Goal: Transaction & Acquisition: Purchase product/service

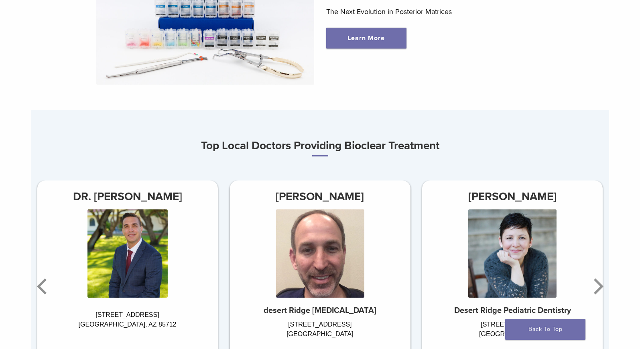
scroll to position [481, 0]
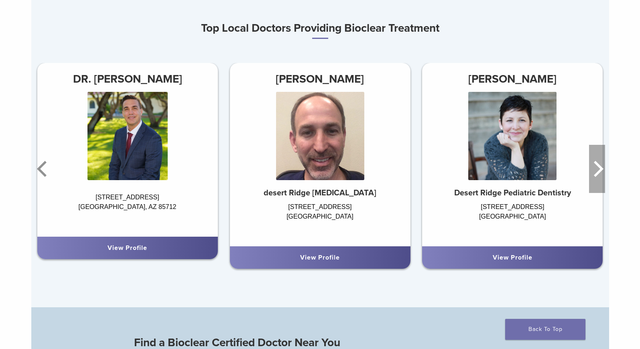
click at [598, 172] on icon "Next" at bounding box center [599, 169] width 10 height 16
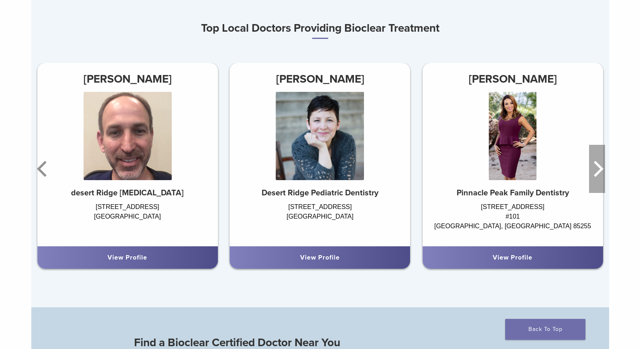
click at [598, 172] on icon "Next" at bounding box center [599, 169] width 10 height 16
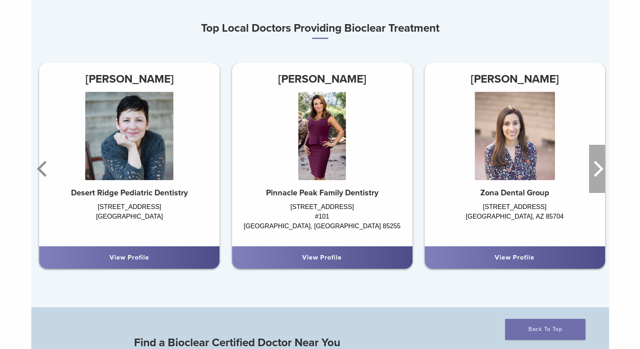
click at [598, 172] on icon "Next" at bounding box center [599, 169] width 10 height 16
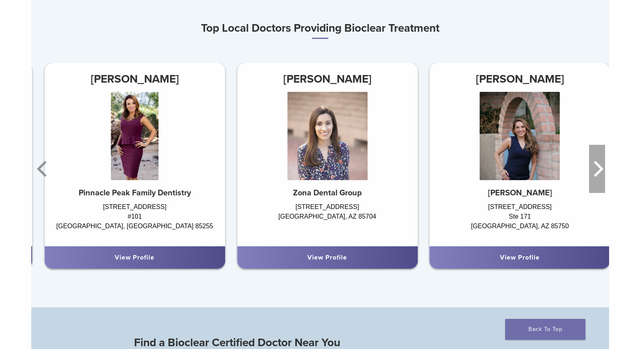
click at [598, 172] on icon "Next" at bounding box center [599, 169] width 10 height 16
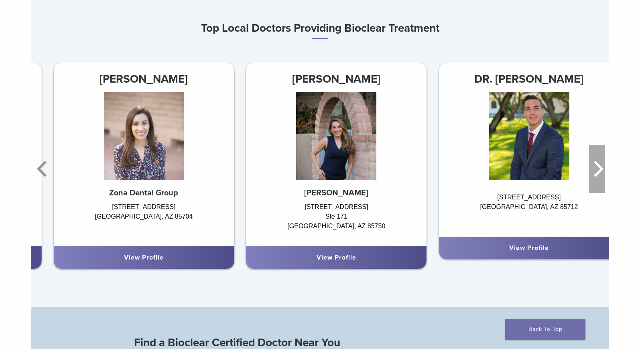
click at [598, 172] on icon "Next" at bounding box center [599, 169] width 10 height 16
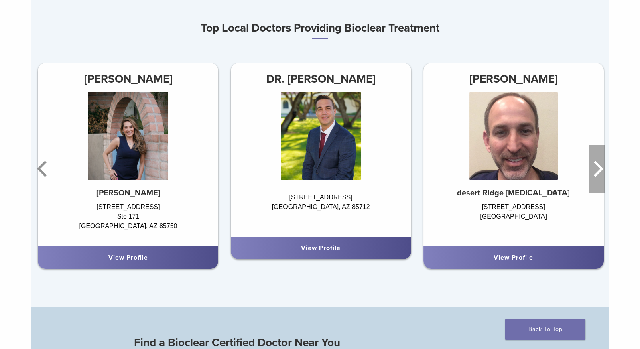
click at [598, 172] on icon "Next" at bounding box center [599, 169] width 10 height 16
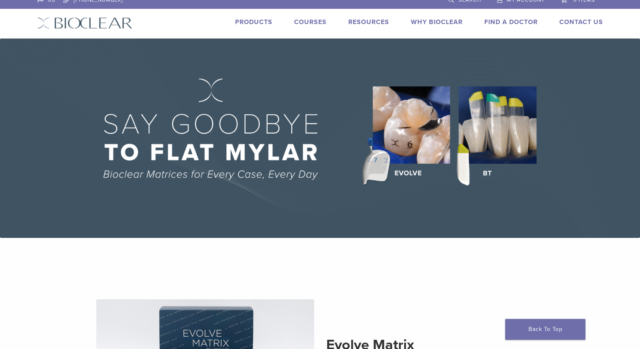
scroll to position [0, 0]
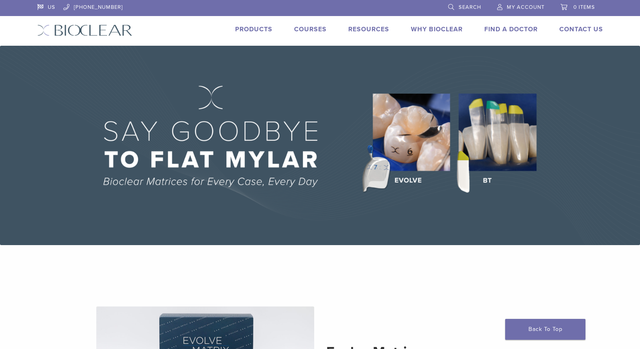
click at [311, 29] on link "Courses" at bounding box center [310, 29] width 32 height 8
click at [268, 28] on link "Products" at bounding box center [253, 29] width 37 height 8
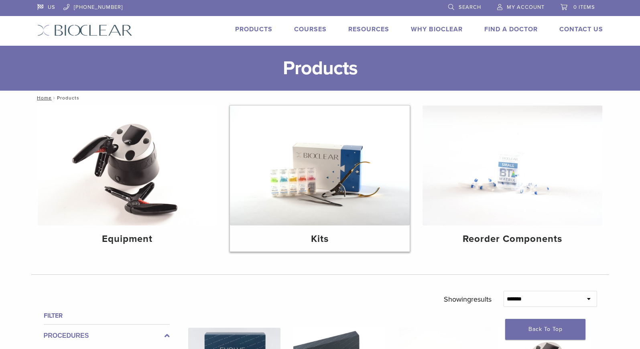
click at [343, 214] on img at bounding box center [320, 165] width 180 height 120
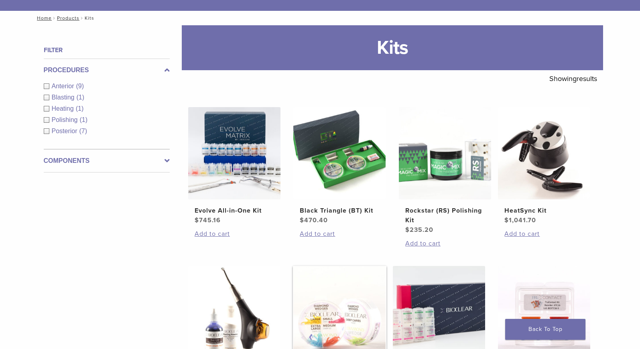
scroll to position [80, 0]
click at [331, 209] on h2 "Black Triangle (BT) Kit" at bounding box center [339, 210] width 79 height 10
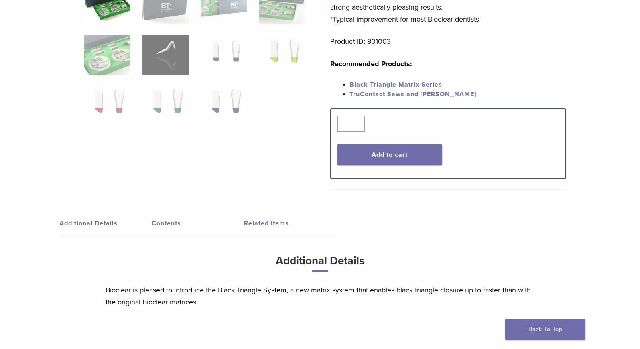
scroll to position [241, 0]
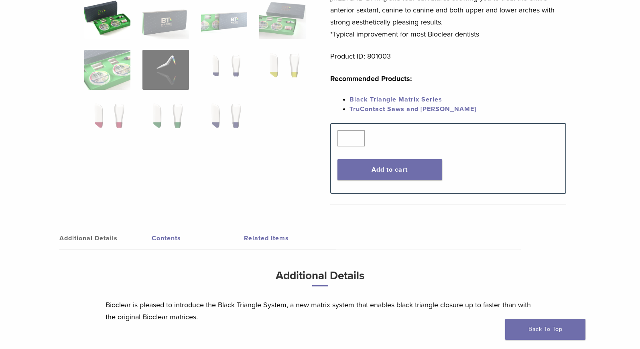
click at [178, 242] on link "Contents" at bounding box center [198, 238] width 92 height 22
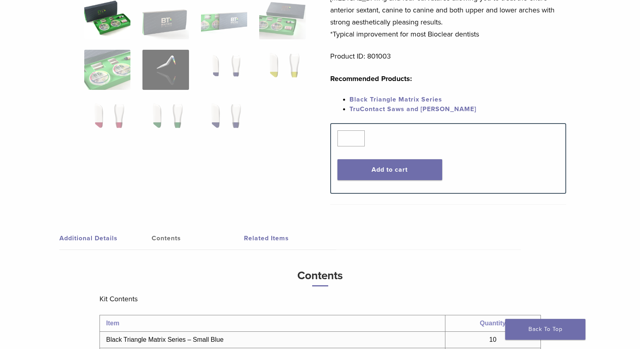
click at [82, 240] on link "Additional Details" at bounding box center [105, 238] width 92 height 22
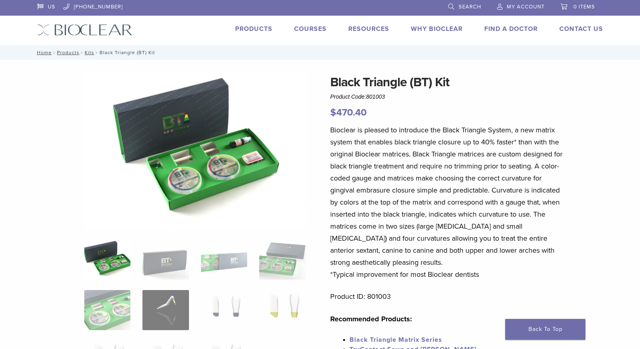
scroll to position [0, 0]
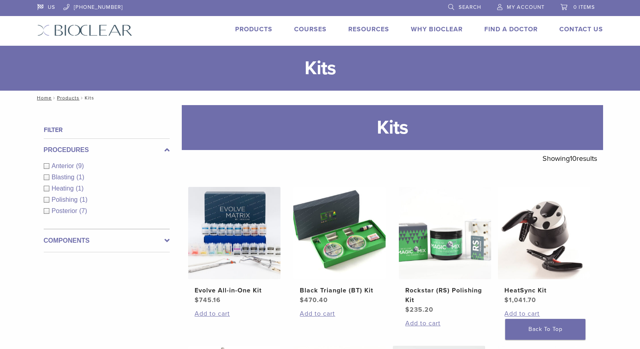
scroll to position [80, 0]
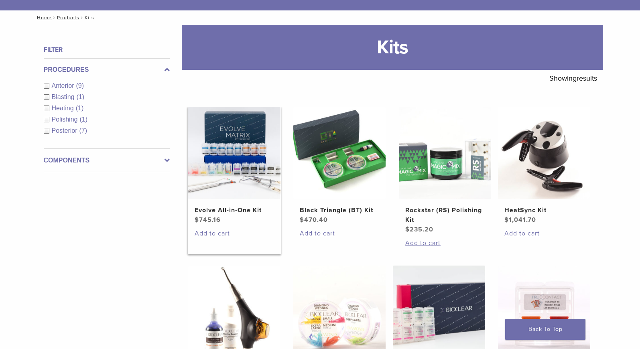
click at [219, 232] on link "Add to cart" at bounding box center [234, 234] width 79 height 10
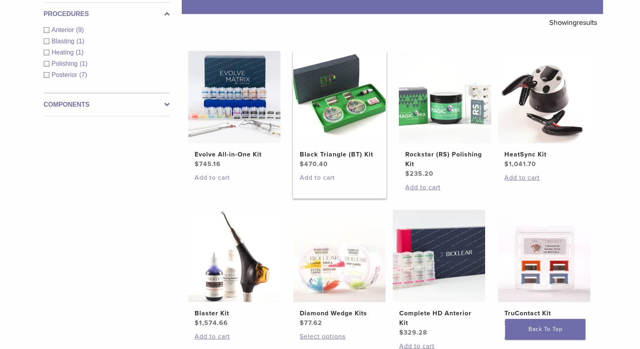
scroll to position [120, 0]
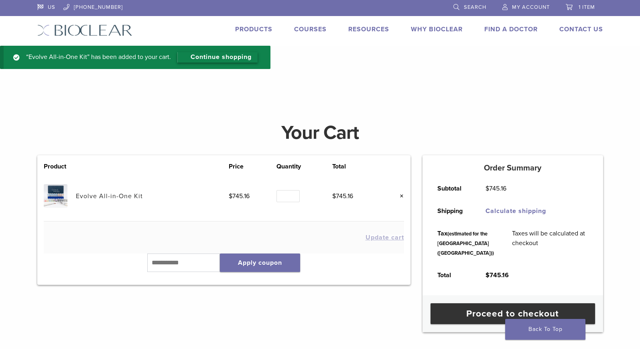
click at [204, 55] on link "Continue shopping" at bounding box center [217, 57] width 80 height 10
